Goal: Task Accomplishment & Management: Manage account settings

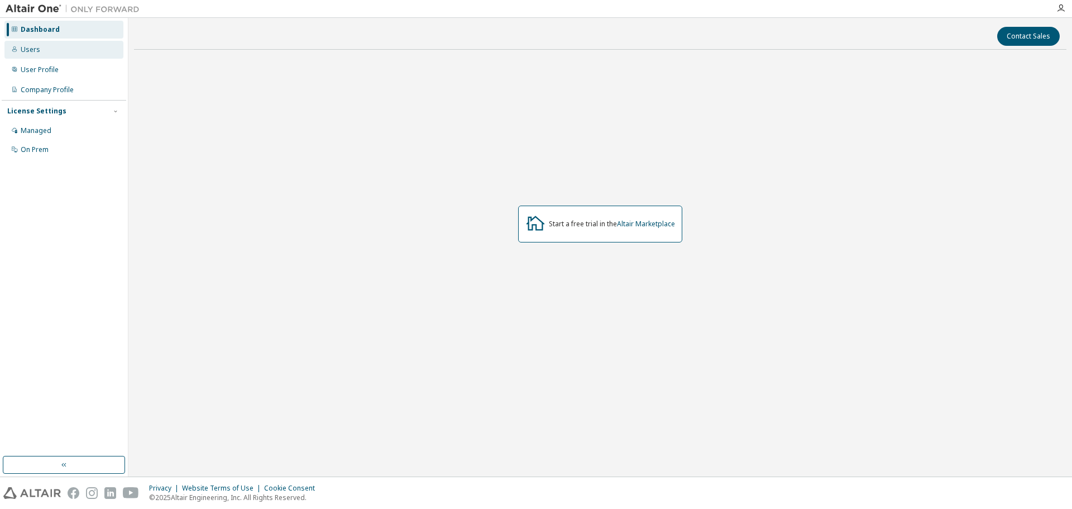
click at [44, 49] on div "Users" at bounding box center [63, 50] width 119 height 18
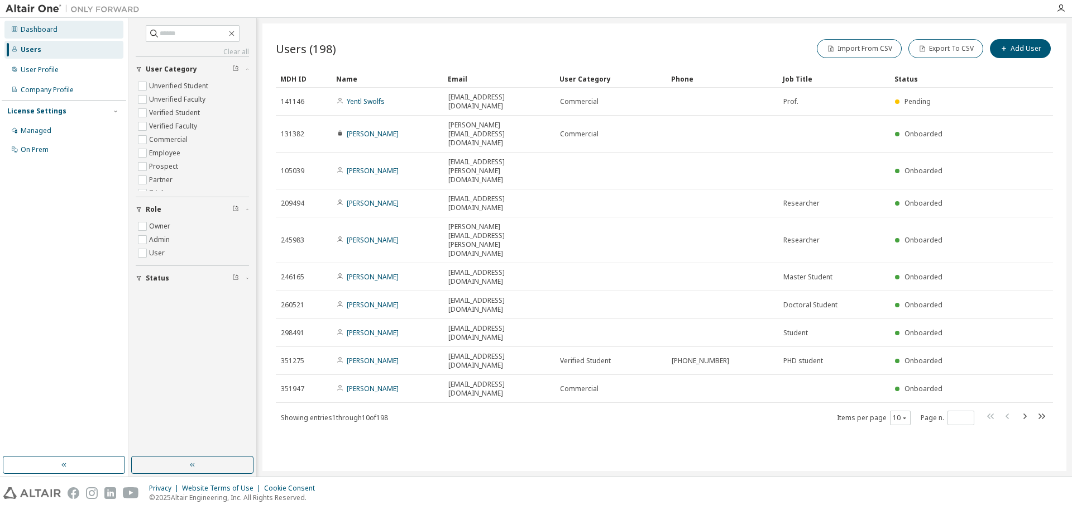
click at [37, 32] on div "Dashboard" at bounding box center [39, 29] width 37 height 9
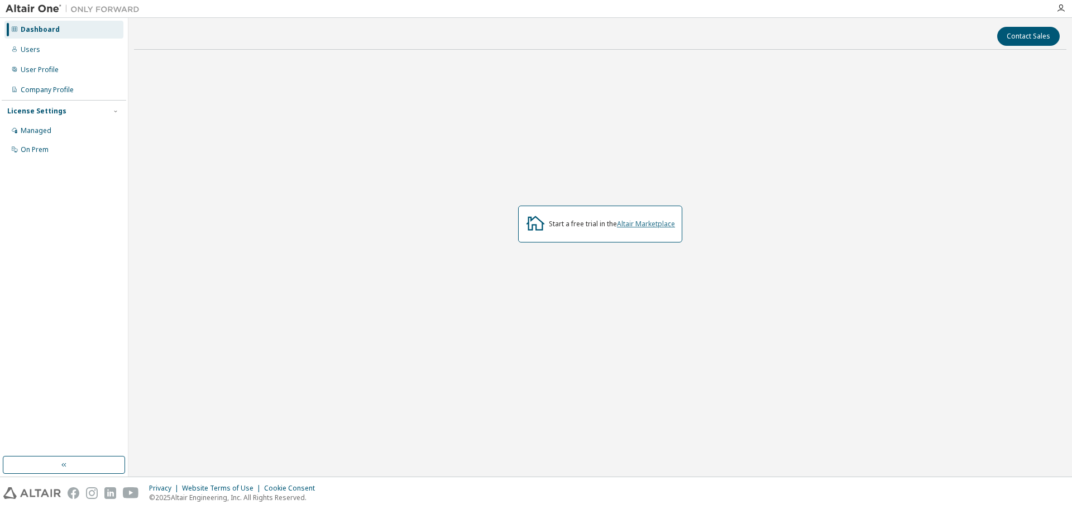
click at [650, 222] on link "Altair Marketplace" at bounding box center [646, 223] width 58 height 9
click at [64, 29] on div "Dashboard" at bounding box center [63, 30] width 119 height 18
click at [64, 46] on div "Users" at bounding box center [63, 50] width 119 height 18
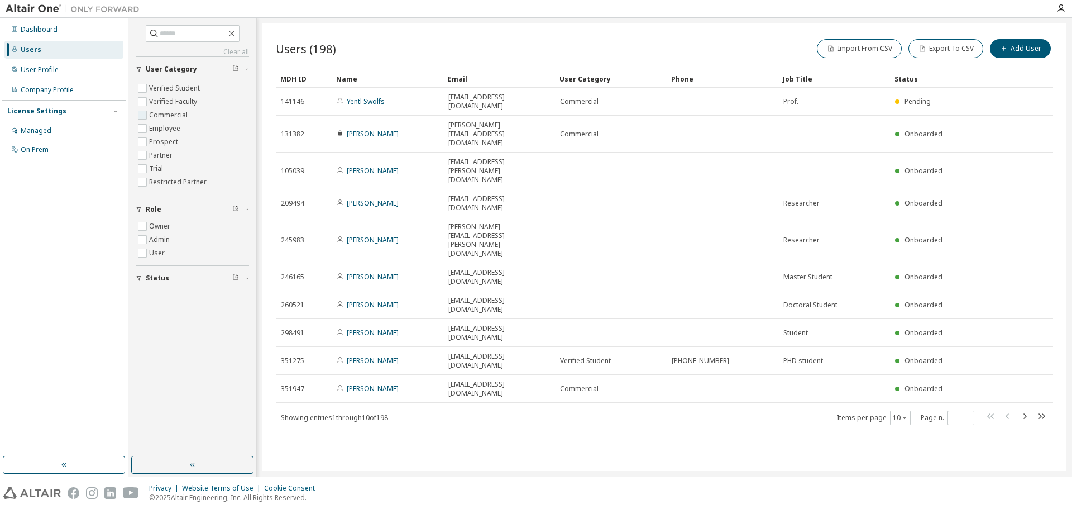
scroll to position [36, 0]
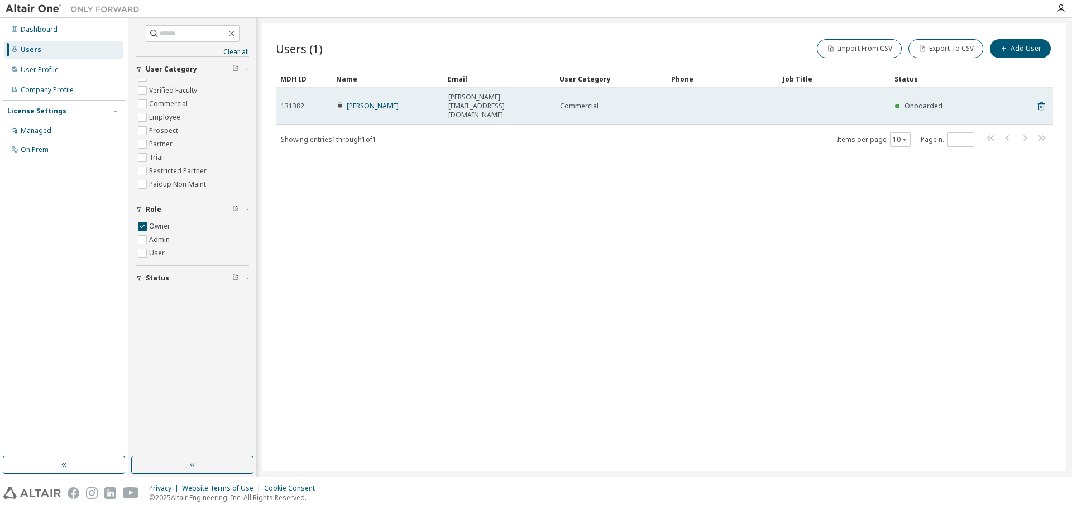
click at [289, 102] on span "131382" at bounding box center [292, 106] width 23 height 9
click at [360, 101] on link "[PERSON_NAME]" at bounding box center [373, 105] width 52 height 9
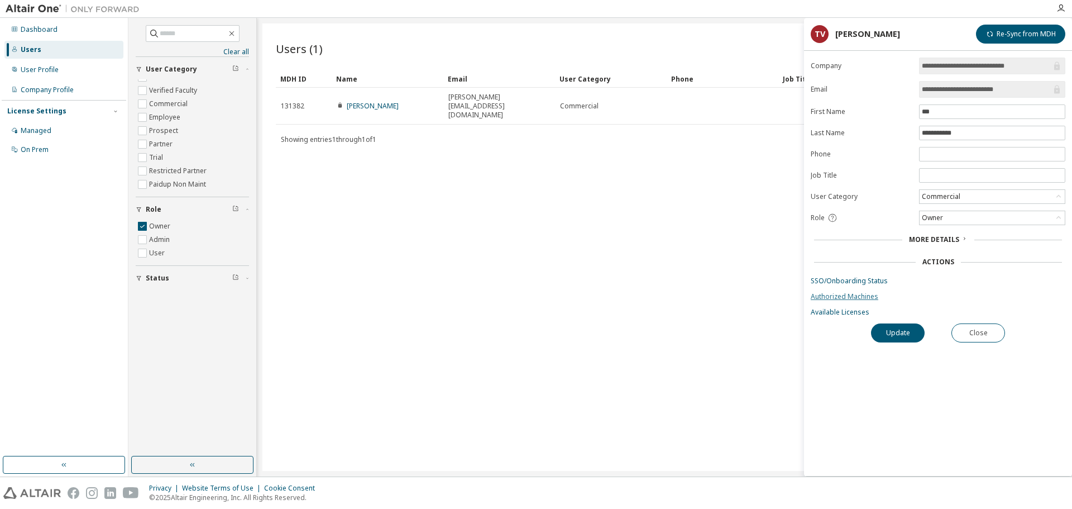
click at [860, 294] on link "Authorized Machines" at bounding box center [938, 296] width 255 height 9
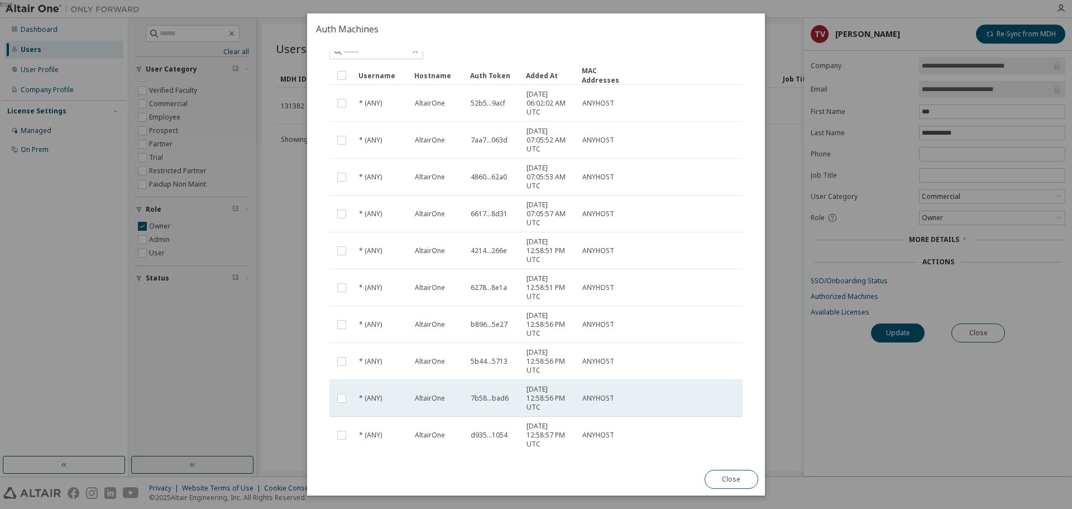
scroll to position [97, 0]
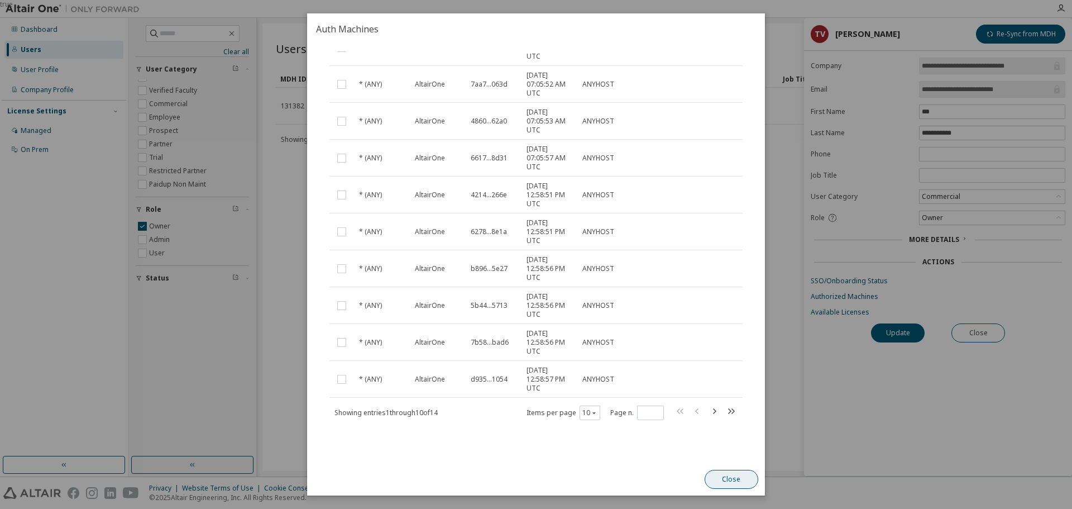
click at [732, 473] on button "Close" at bounding box center [732, 479] width 54 height 19
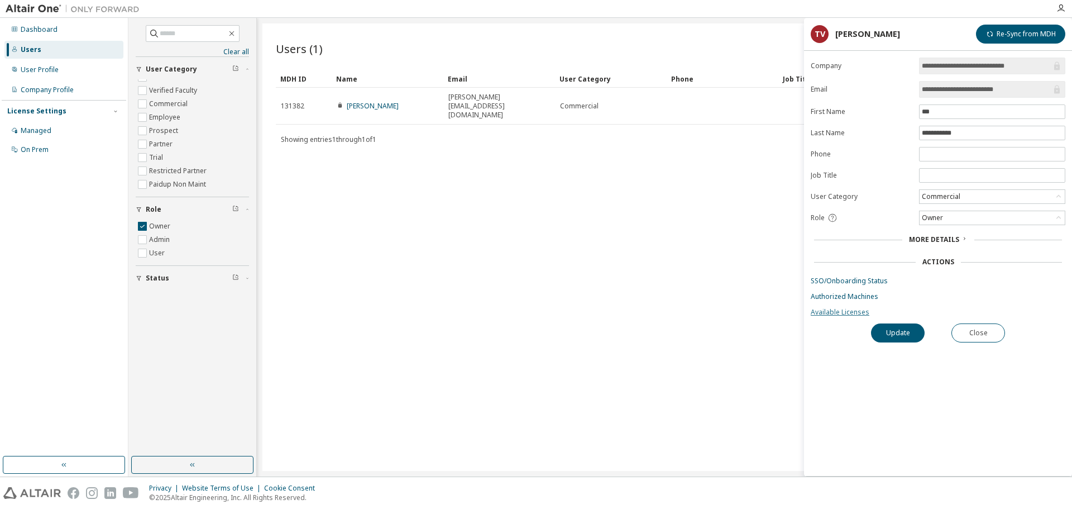
click at [836, 309] on link "Available Licenses" at bounding box center [938, 312] width 255 height 9
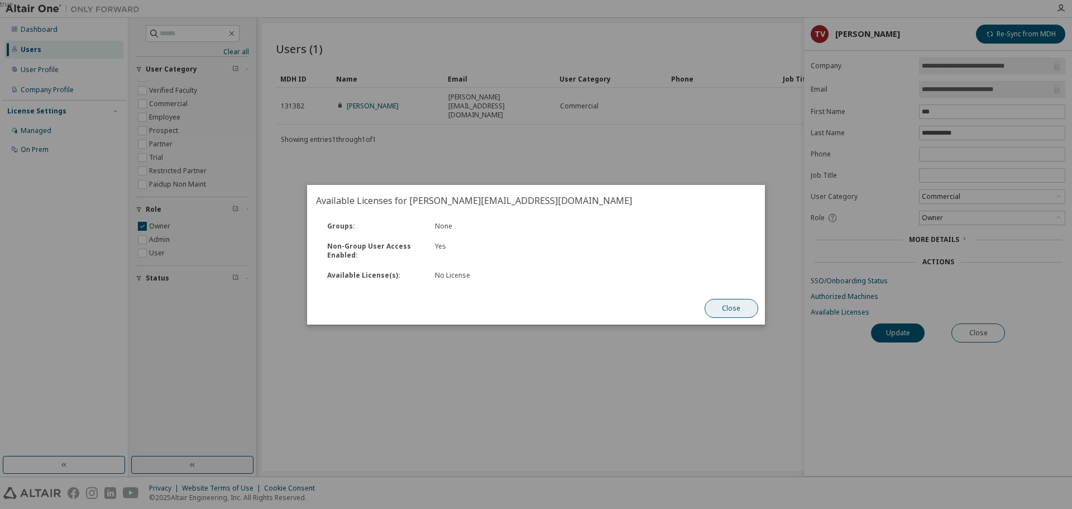
click at [735, 305] on button "Close" at bounding box center [732, 308] width 54 height 19
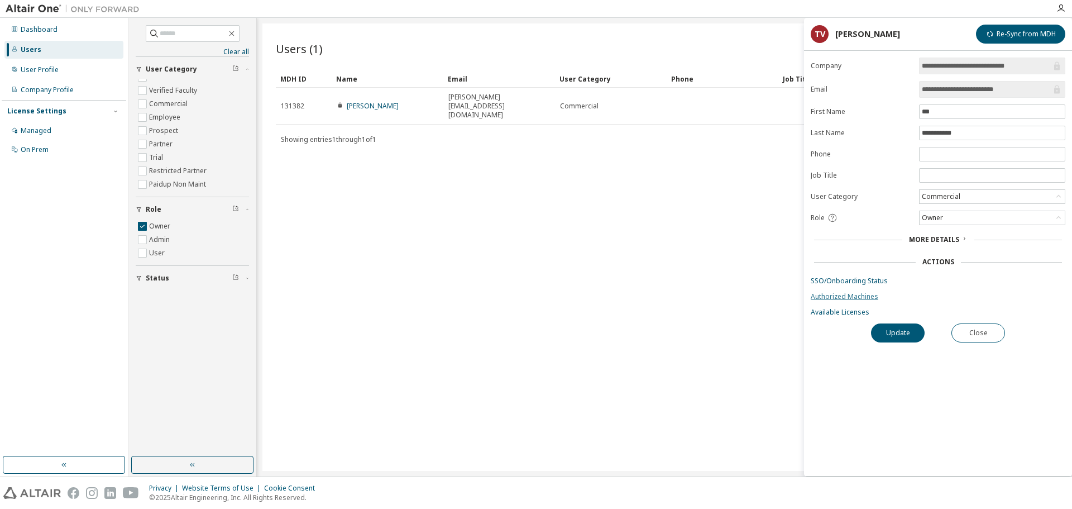
click at [830, 294] on link "Authorized Machines" at bounding box center [938, 296] width 255 height 9
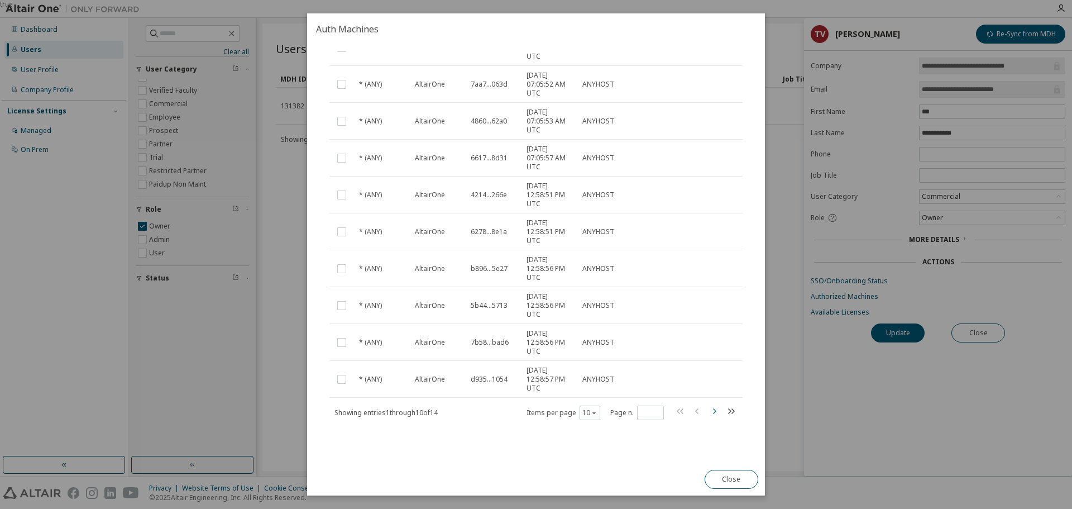
click at [711, 411] on icon "button" at bounding box center [713, 410] width 13 height 13
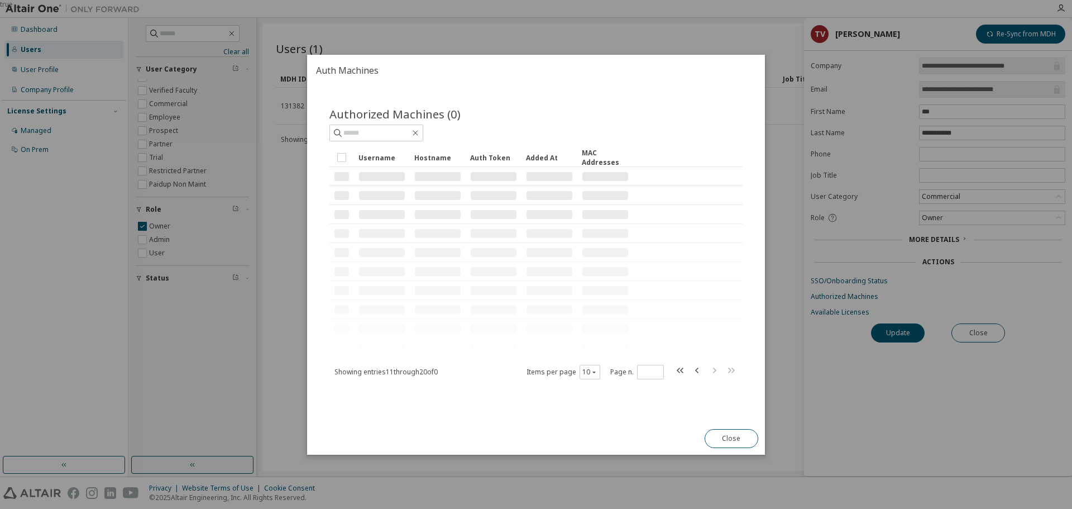
scroll to position [0, 0]
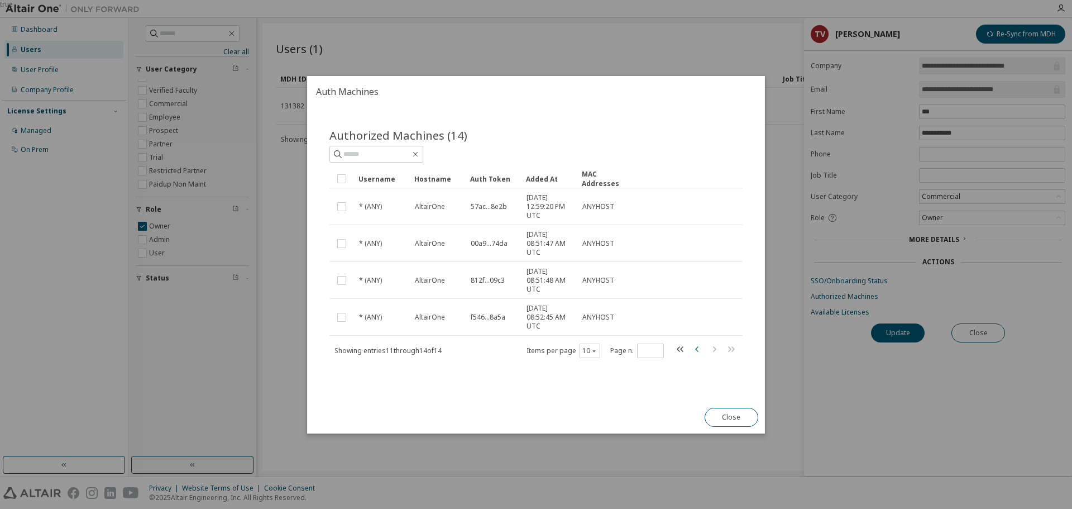
click at [696, 352] on icon "button" at bounding box center [697, 348] width 13 height 13
type input "*"
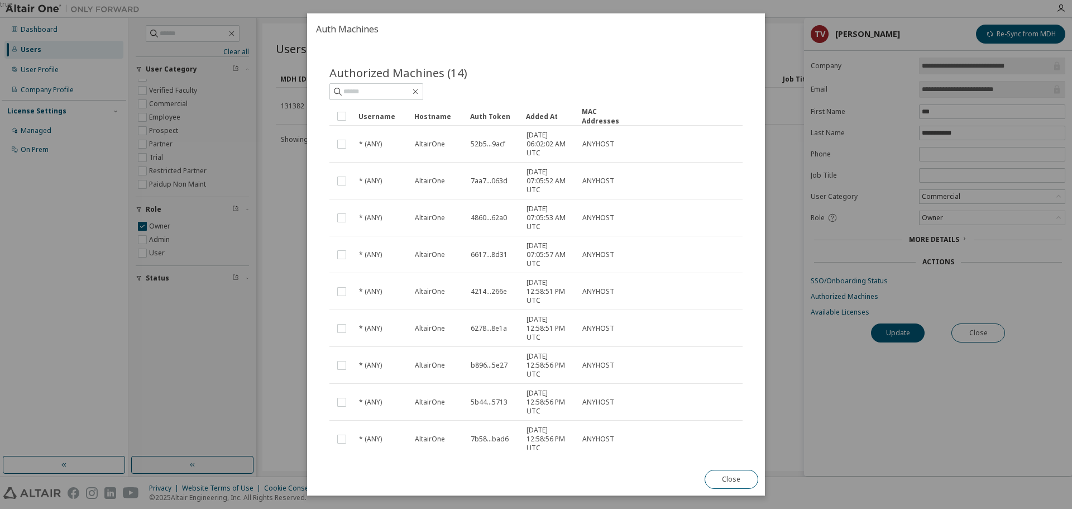
click at [788, 114] on div "true" at bounding box center [536, 254] width 1072 height 509
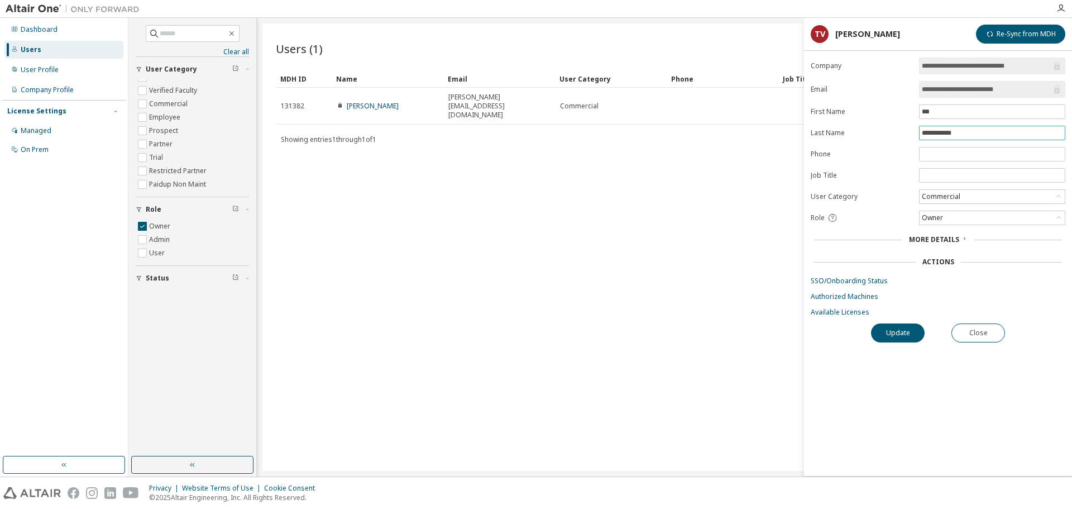
click at [925, 133] on input "**********" at bounding box center [992, 132] width 141 height 9
type input "**********"
click at [898, 327] on button "Update" at bounding box center [898, 332] width 54 height 19
click at [844, 282] on link "SSO/Onboarding Status" at bounding box center [938, 280] width 255 height 9
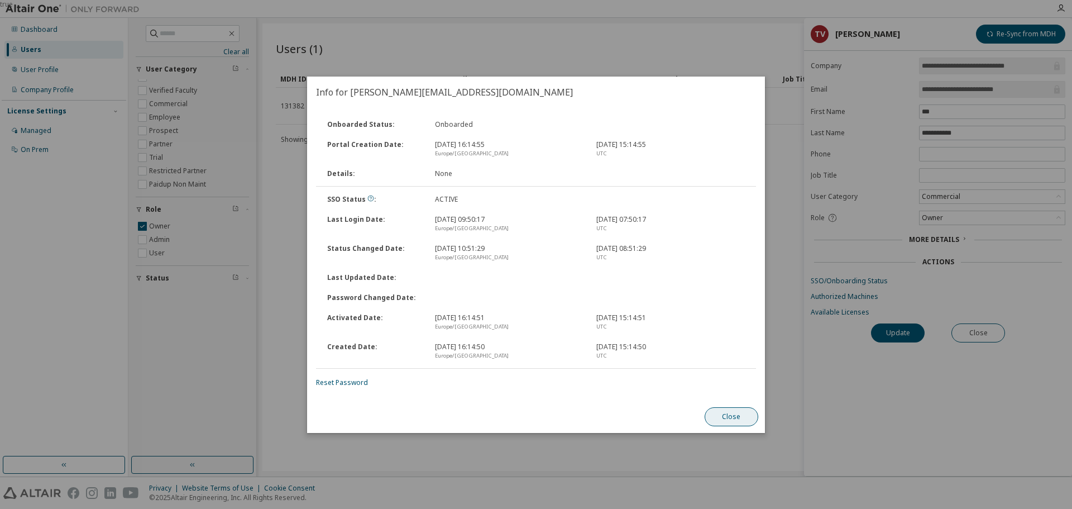
click at [733, 418] on button "Close" at bounding box center [732, 416] width 54 height 19
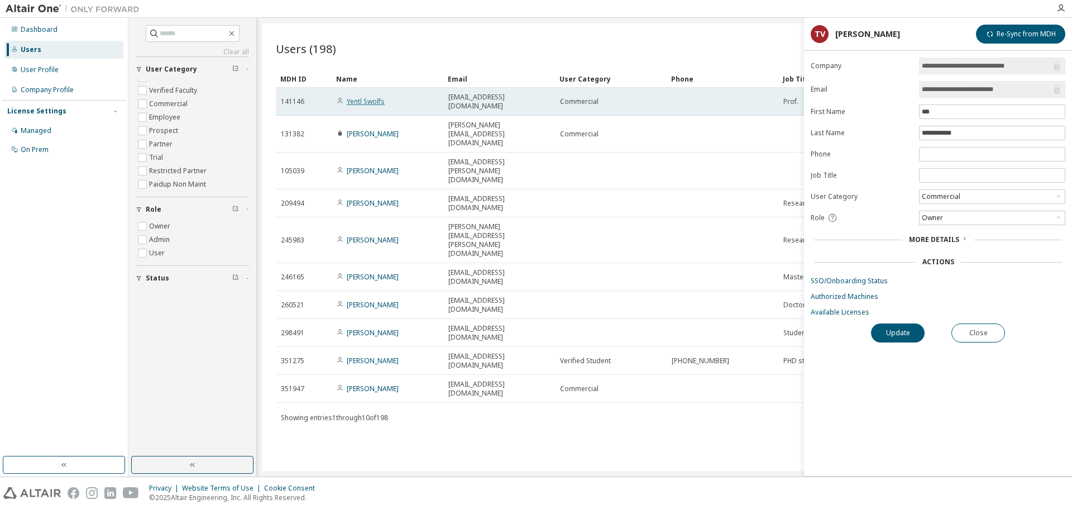
click at [363, 97] on link "Yentl Swolfs" at bounding box center [366, 101] width 38 height 9
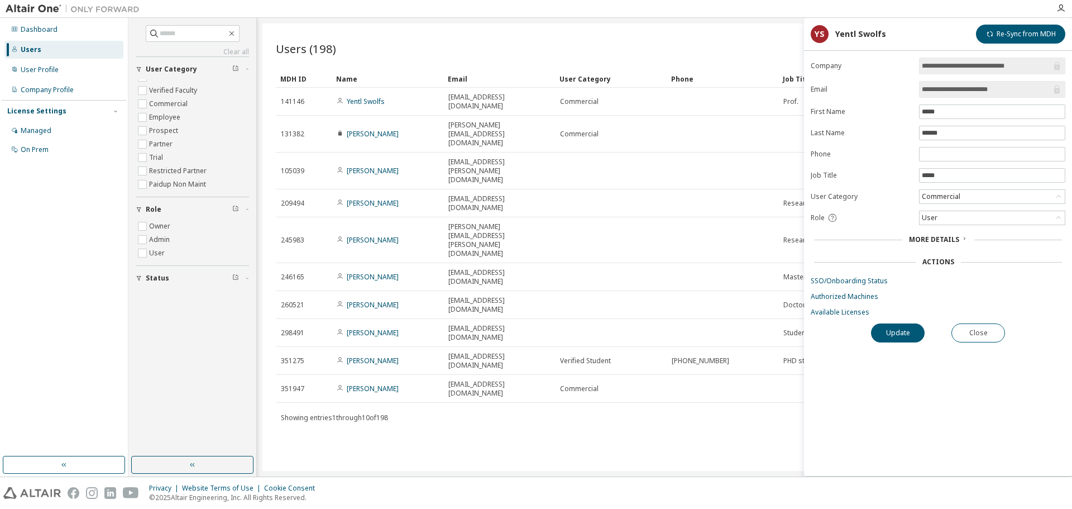
click at [846, 318] on div "**********" at bounding box center [938, 267] width 268 height 418
click at [846, 316] on link "Available Licenses" at bounding box center [938, 312] width 255 height 9
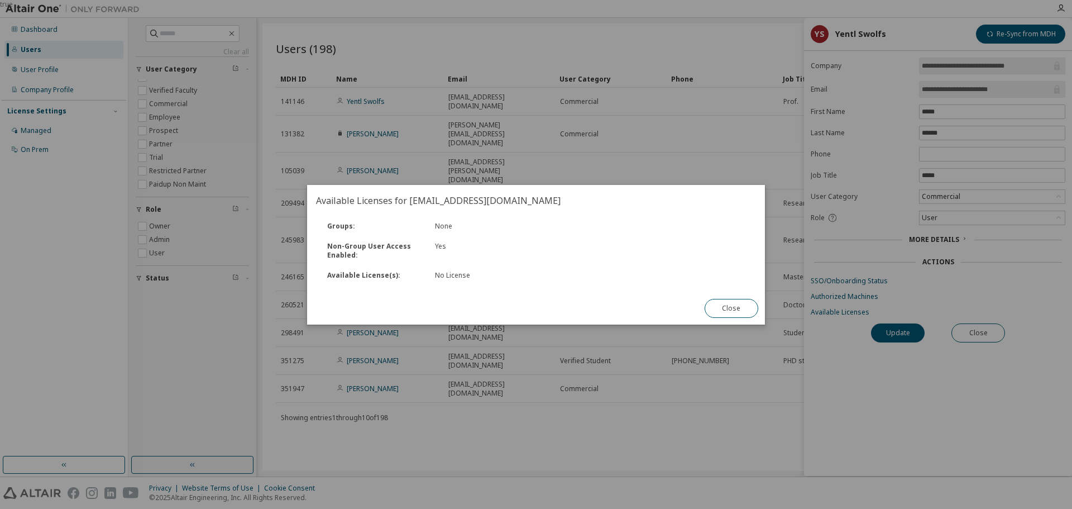
click at [713, 299] on button "Close" at bounding box center [732, 308] width 54 height 19
